Goal: Task Accomplishment & Management: Use online tool/utility

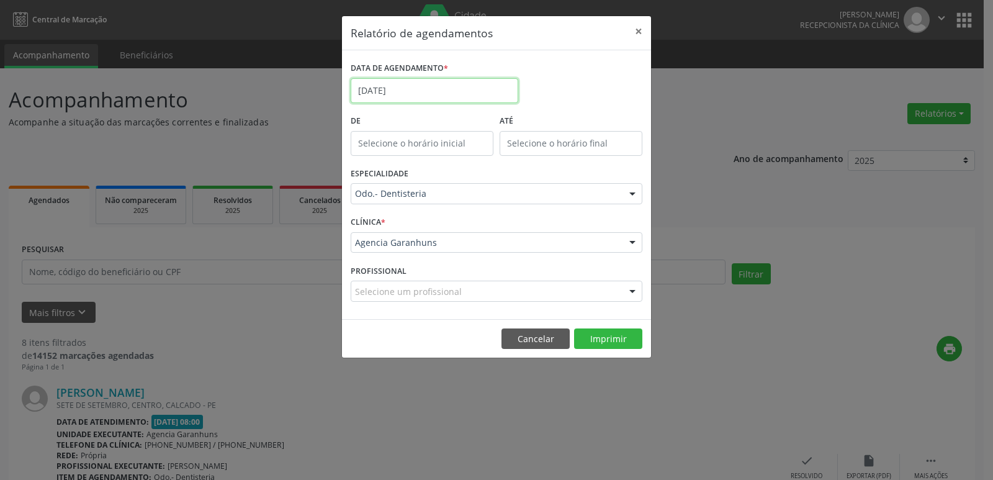
click at [410, 88] on input "[DATE]" at bounding box center [435, 90] width 168 height 25
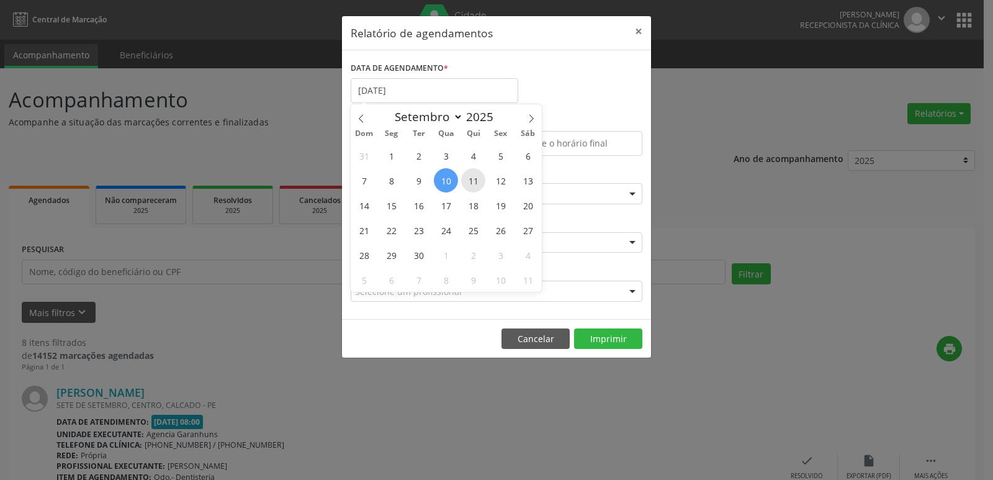
click at [473, 178] on span "11" at bounding box center [473, 180] width 24 height 24
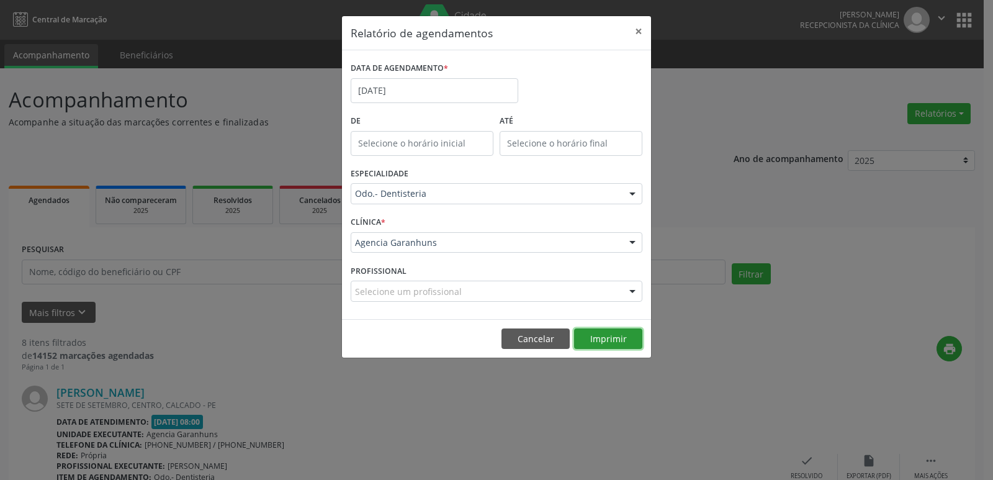
click at [616, 336] on div "Relatório de agendamentos × DATA DE AGENDAMENTO * [DATE] De ATÉ ESPECIALIDADE O…" at bounding box center [496, 187] width 310 height 343
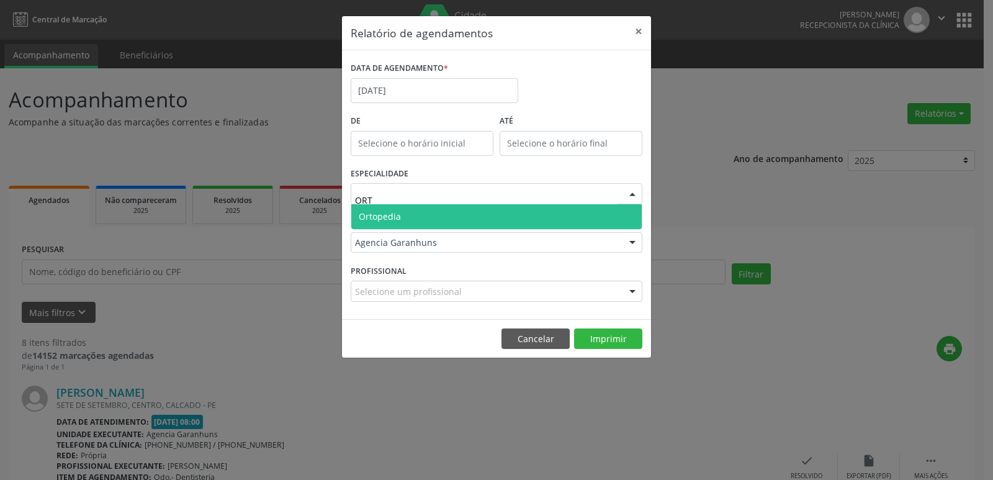
type input "ORTO"
click at [376, 215] on span "Ortopedia" at bounding box center [380, 216] width 42 height 12
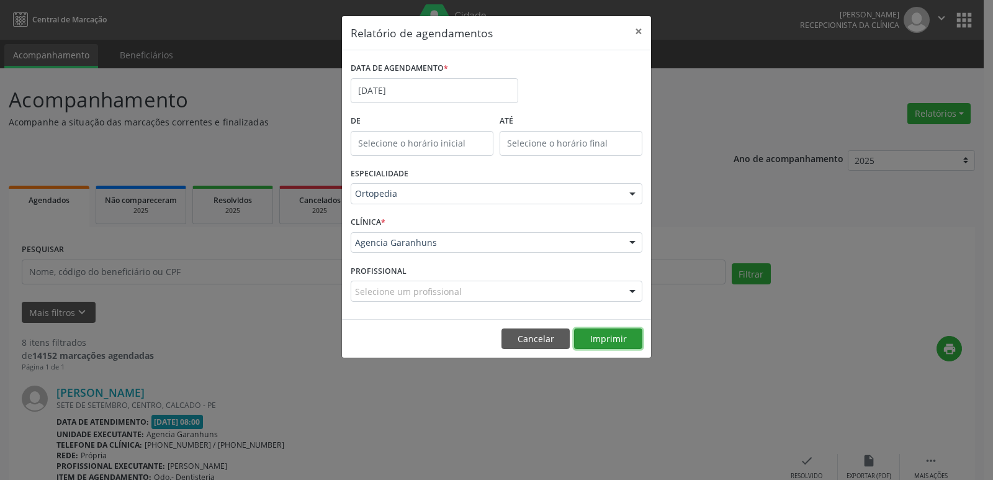
click at [612, 340] on button "Imprimir" at bounding box center [608, 338] width 68 height 21
click at [424, 91] on input "[DATE]" at bounding box center [435, 90] width 168 height 25
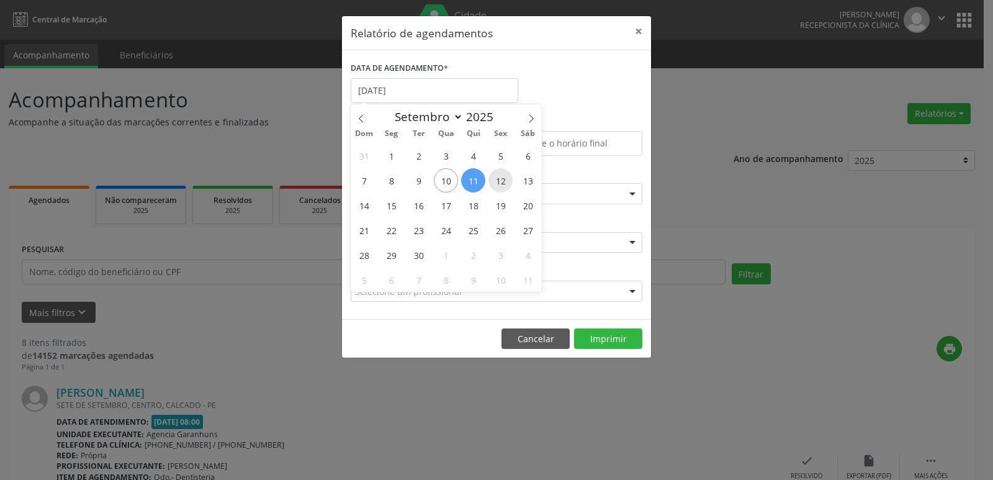
click at [502, 178] on span "12" at bounding box center [501, 180] width 24 height 24
type input "[DATE]"
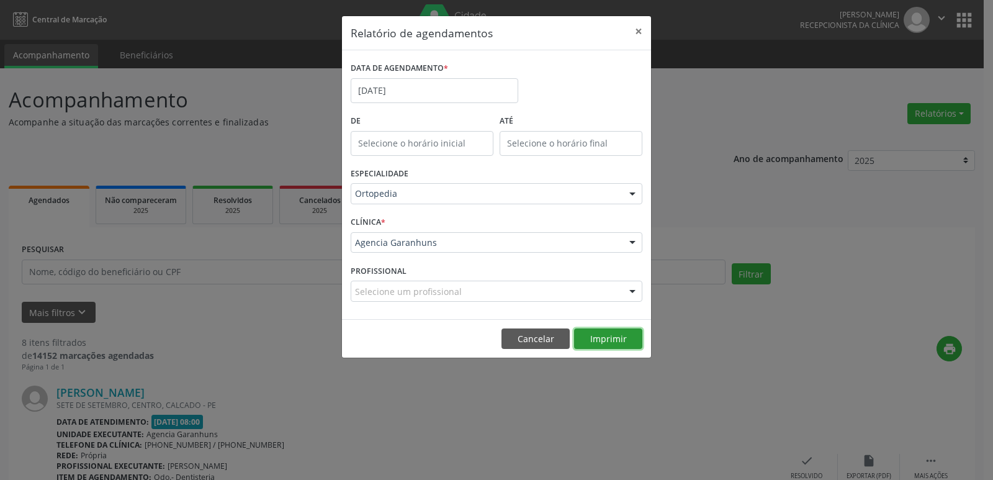
click at [597, 343] on button "Imprimir" at bounding box center [608, 338] width 68 height 21
